Goal: Find specific page/section

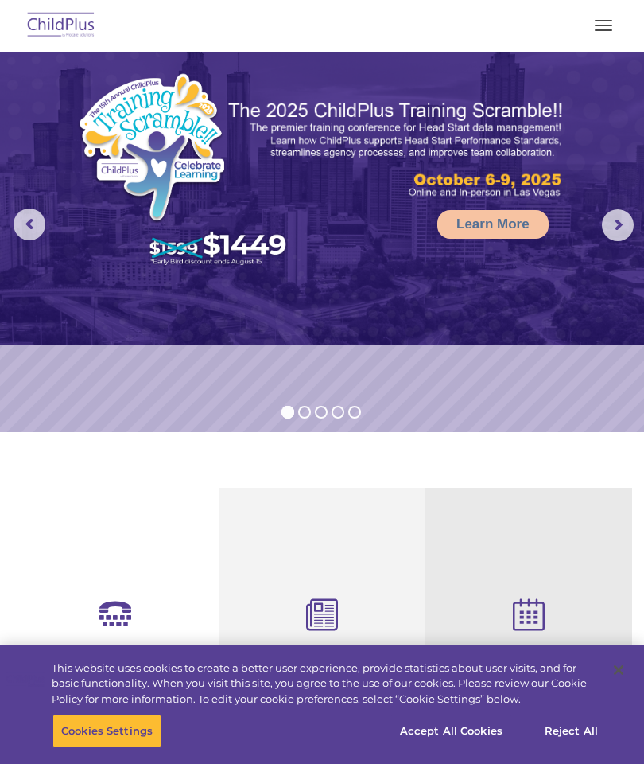
select select "MEDIUM"
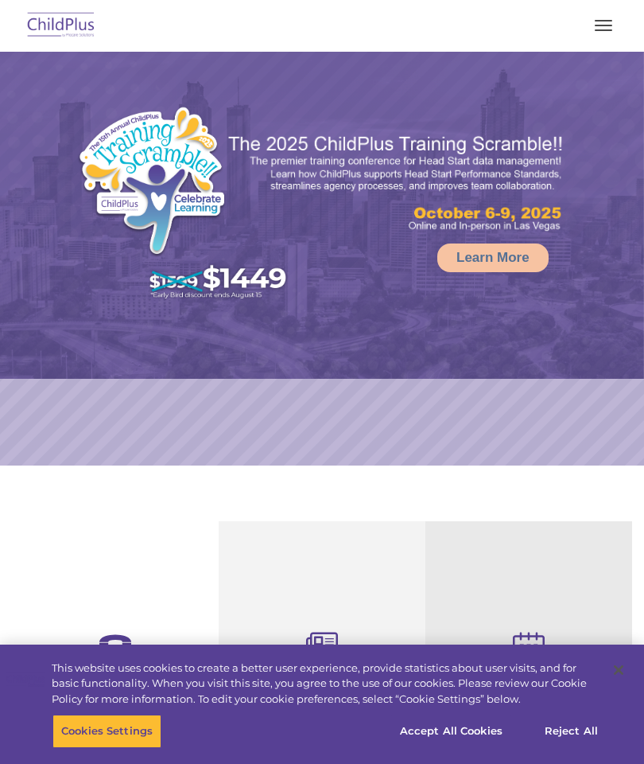
select select "MEDIUM"
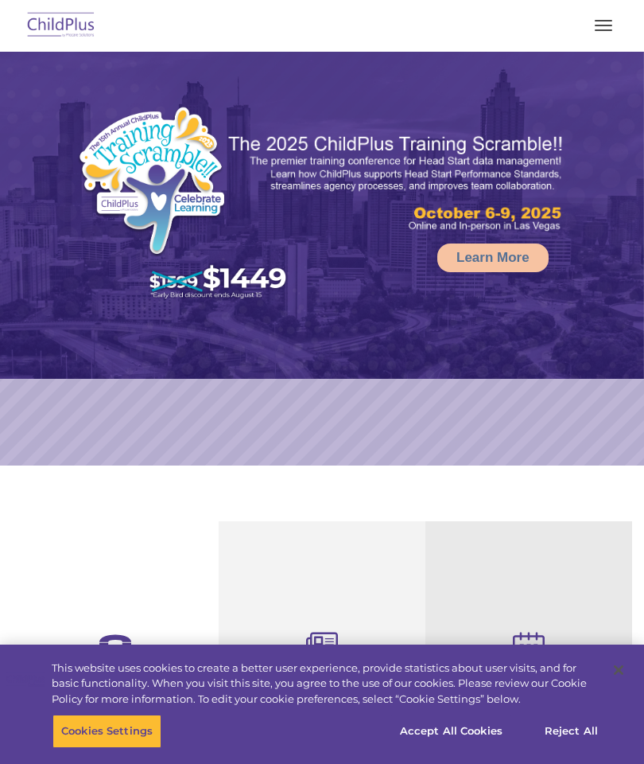
select select "MEDIUM"
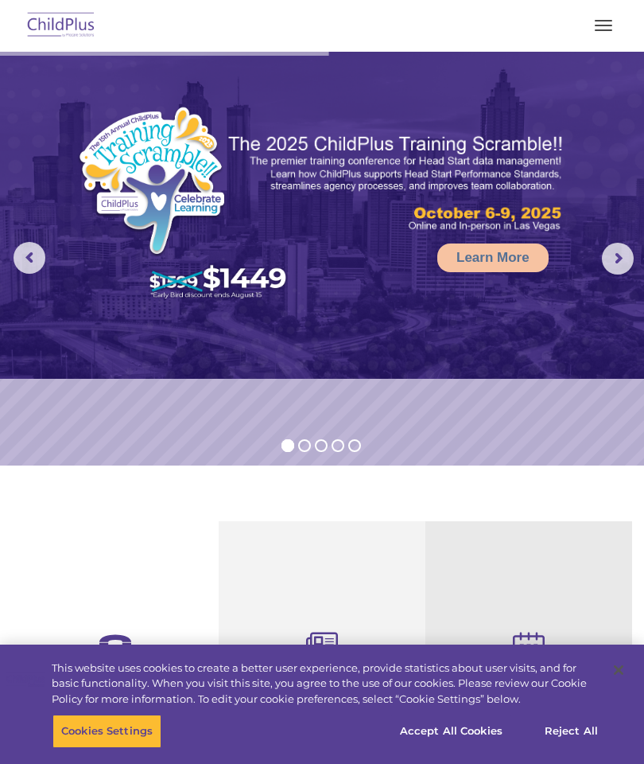
click at [615, 27] on button "button" at bounding box center [603, 25] width 33 height 25
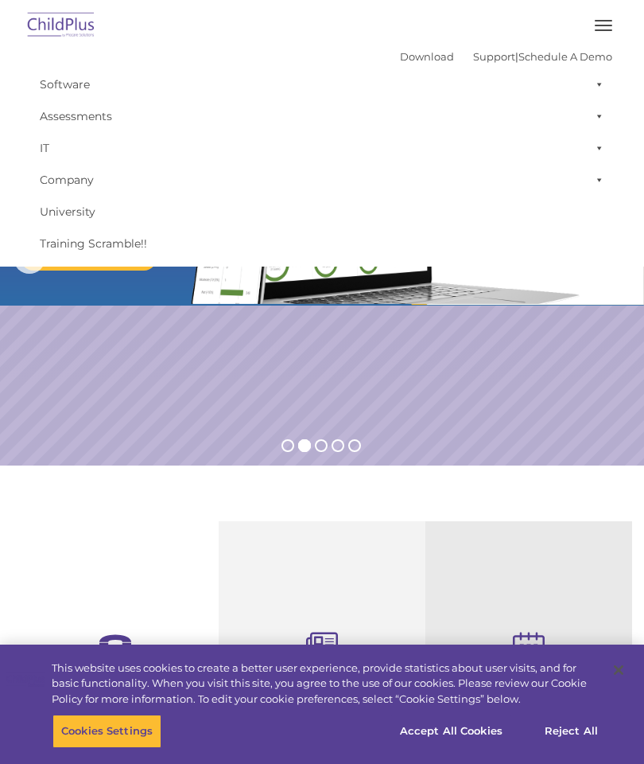
click at [603, 89] on span at bounding box center [597, 84] width 16 height 32
click at [10, 65] on nav "Download Support | Schedule A Demo  MENU MENU Software ChildPlus: The original…" at bounding box center [322, 133] width 644 height 267
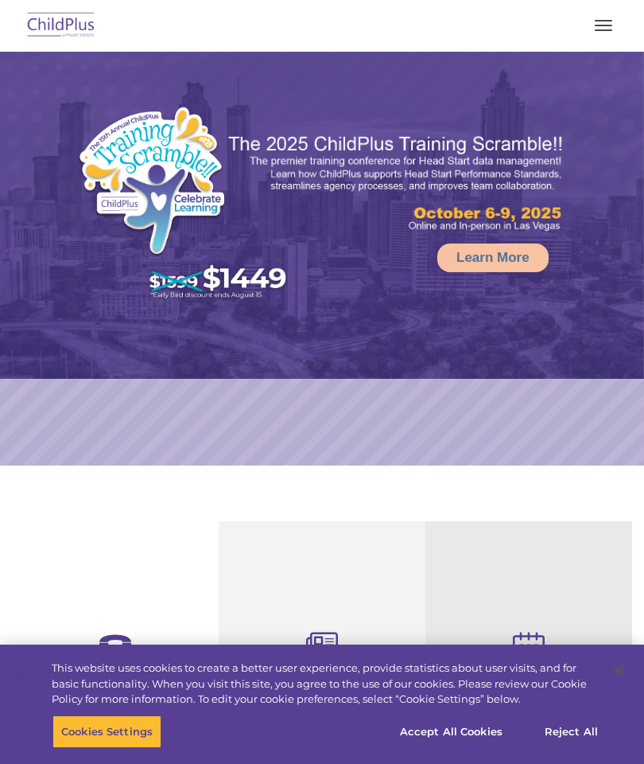
select select "MEDIUM"
